Goal: Browse casually

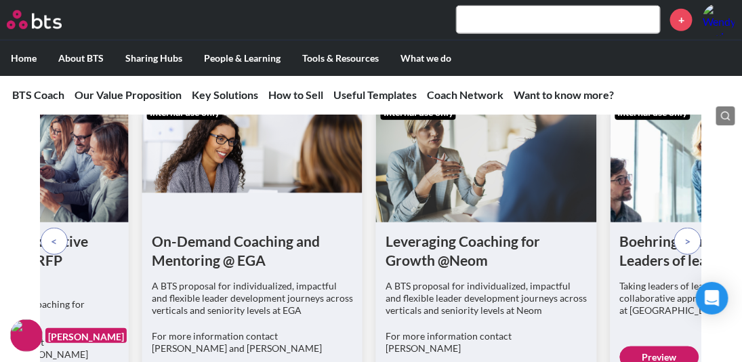
scroll to position [4437, 0]
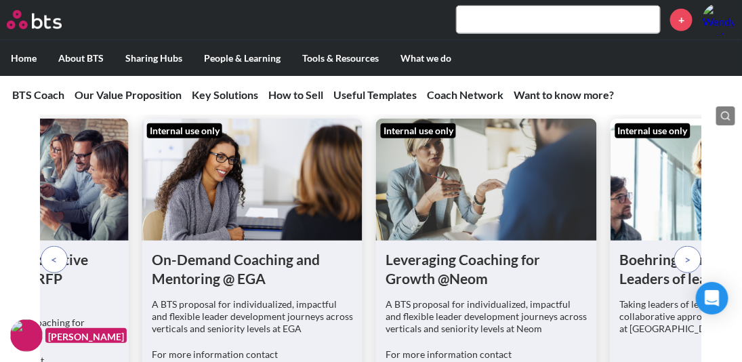
click at [49, 246] on p at bounding box center [54, 259] width 27 height 27
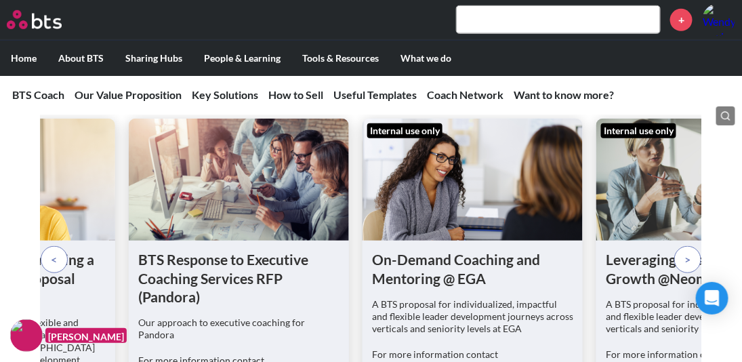
click at [49, 246] on p at bounding box center [54, 259] width 27 height 27
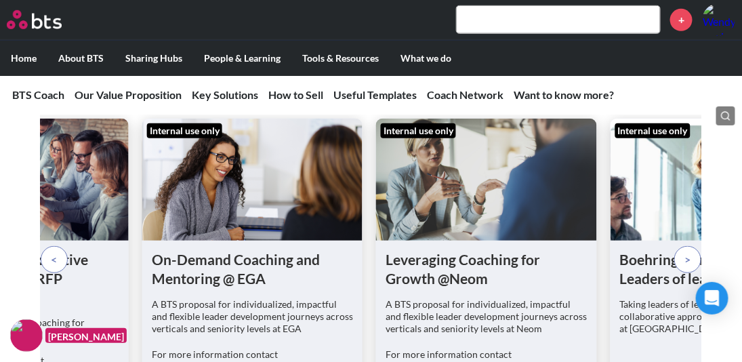
click at [55, 252] on span at bounding box center [55, 259] width 6 height 15
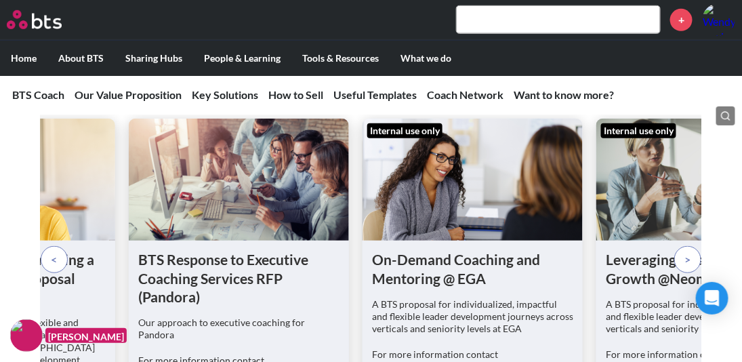
click at [55, 252] on span at bounding box center [55, 259] width 6 height 15
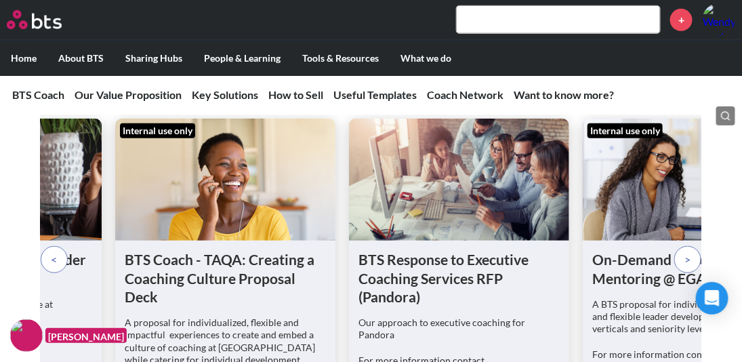
click at [55, 252] on span at bounding box center [55, 259] width 6 height 15
click at [54, 252] on span at bounding box center [55, 259] width 6 height 15
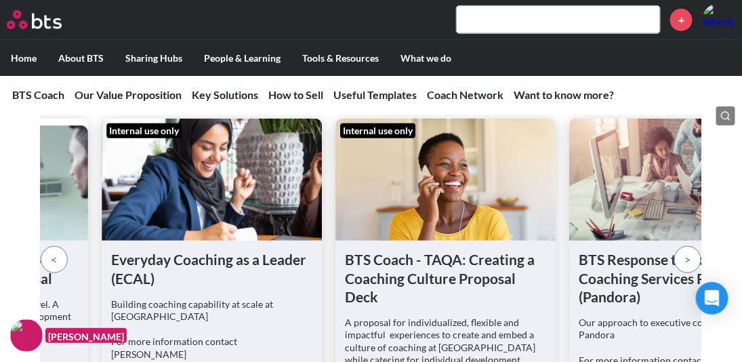
click at [54, 252] on span at bounding box center [55, 259] width 6 height 15
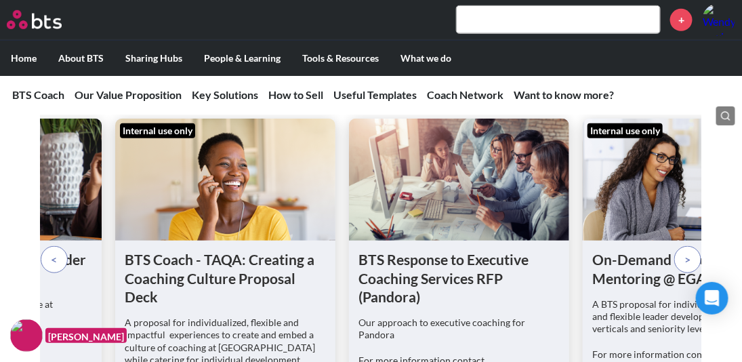
click at [687, 246] on p at bounding box center [688, 259] width 27 height 27
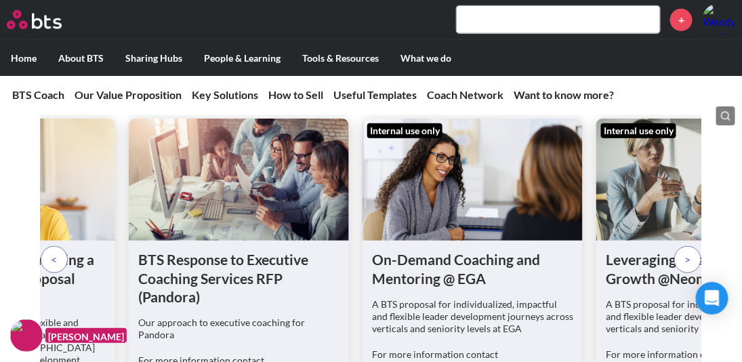
click at [685, 252] on span at bounding box center [688, 259] width 6 height 15
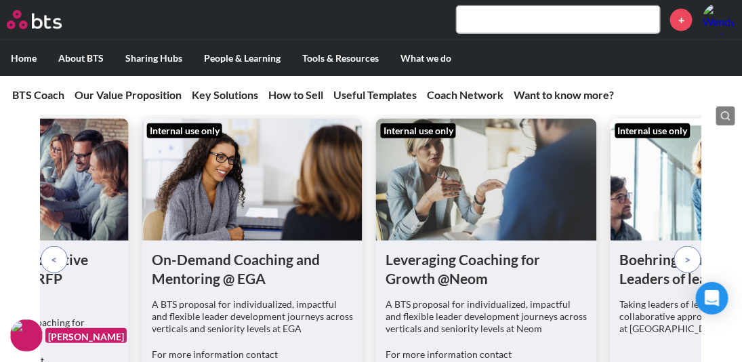
click at [685, 252] on span at bounding box center [688, 259] width 6 height 15
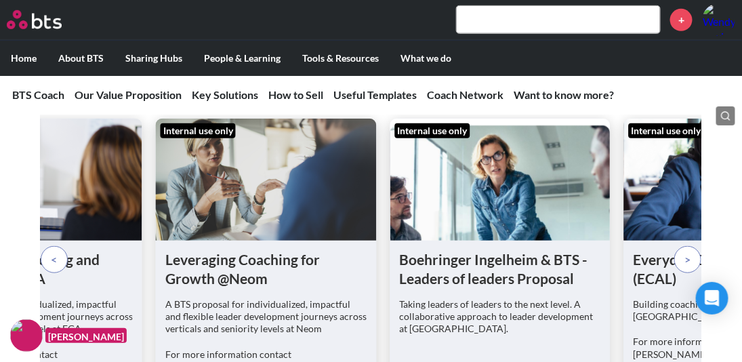
click at [685, 252] on span at bounding box center [688, 259] width 6 height 15
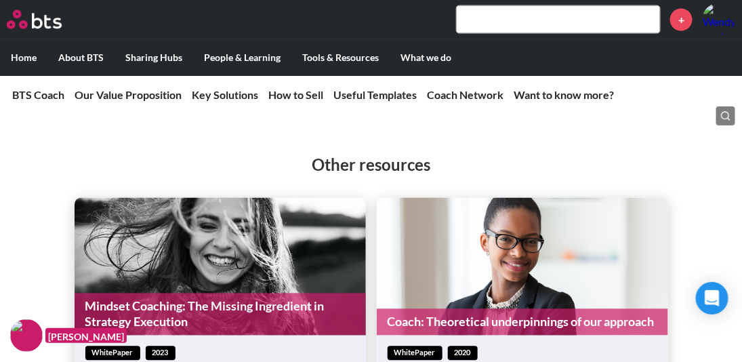
scroll to position [4869, 0]
